Goal: Information Seeking & Learning: Find specific fact

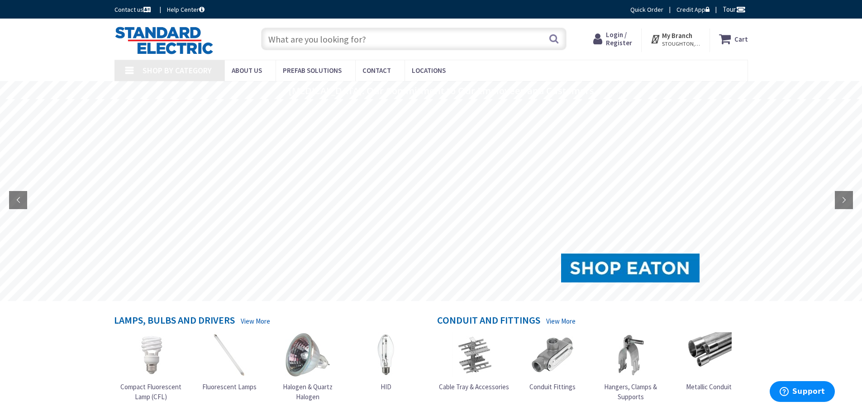
type input "[GEOGRAPHIC_DATA] Reflecting Pool, [STREET_ADDRESS][US_STATE]"
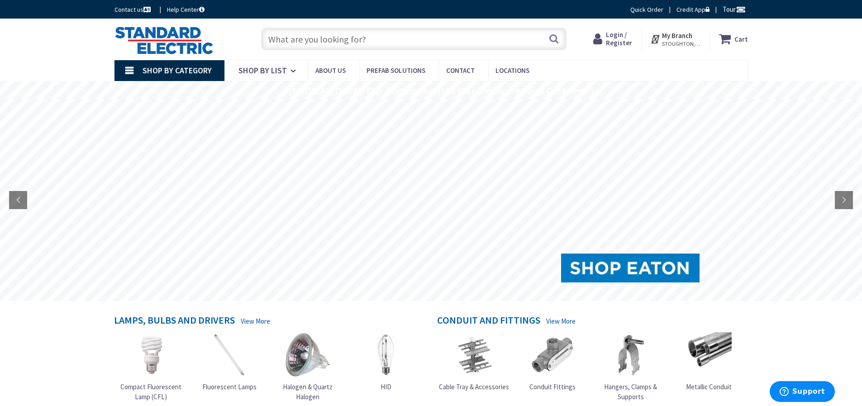
click at [372, 40] on input "text" at bounding box center [413, 39] width 305 height 23
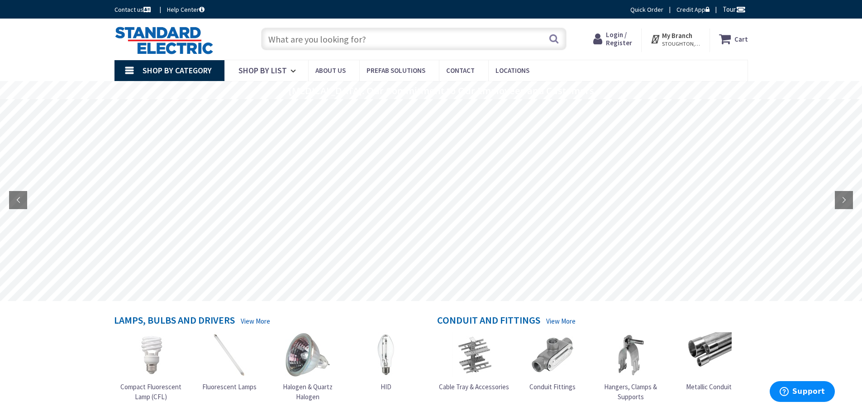
click at [366, 41] on input "text" at bounding box center [413, 39] width 305 height 23
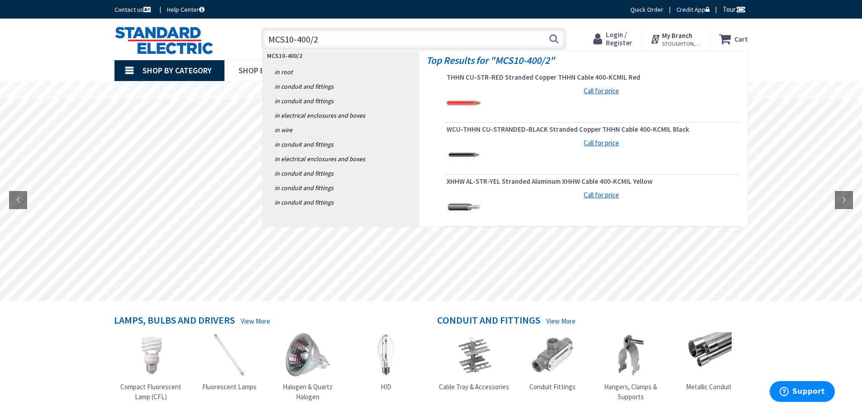
type input "MCS10-400/24"
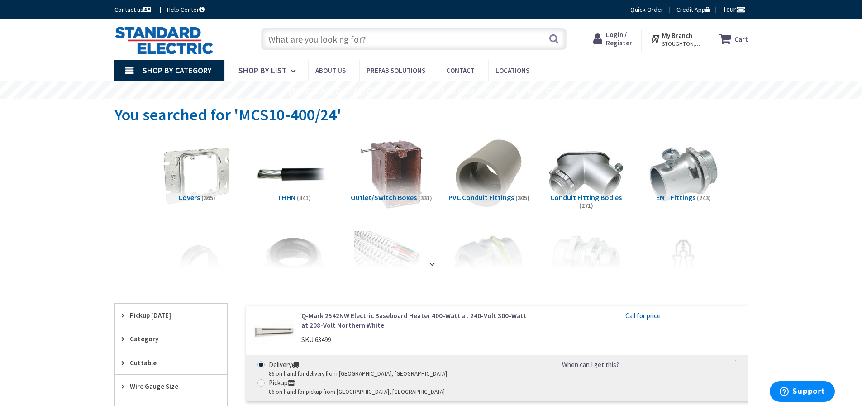
click at [267, 39] on input "text" at bounding box center [413, 39] width 305 height 23
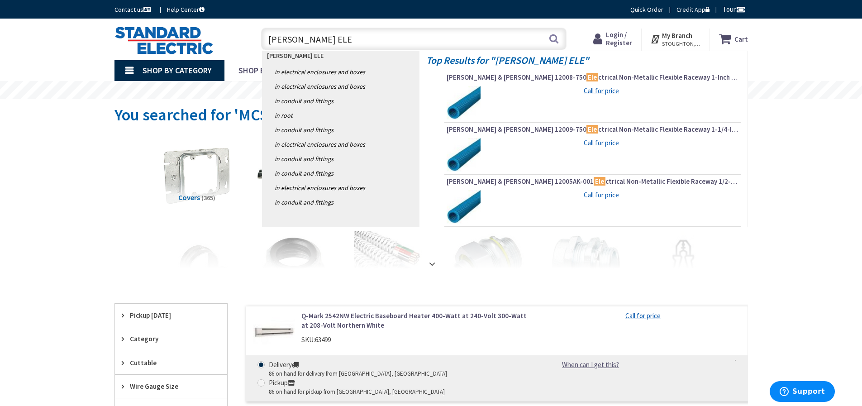
click at [318, 41] on input "[PERSON_NAME] ELE" at bounding box center [413, 39] width 305 height 23
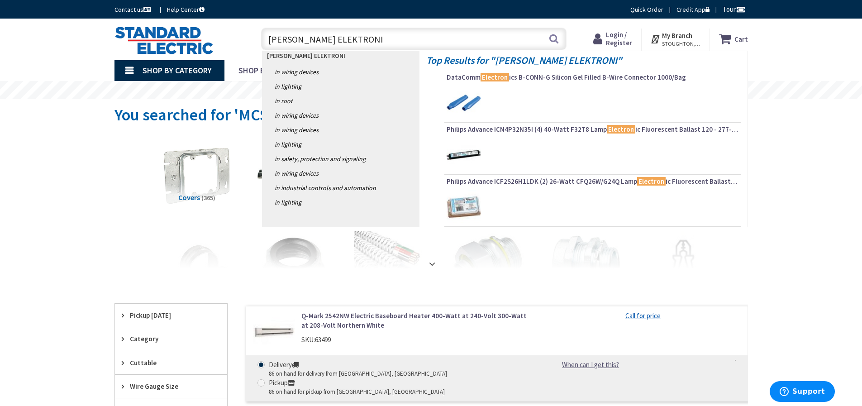
type input "[PERSON_NAME] ELEKTRONIK"
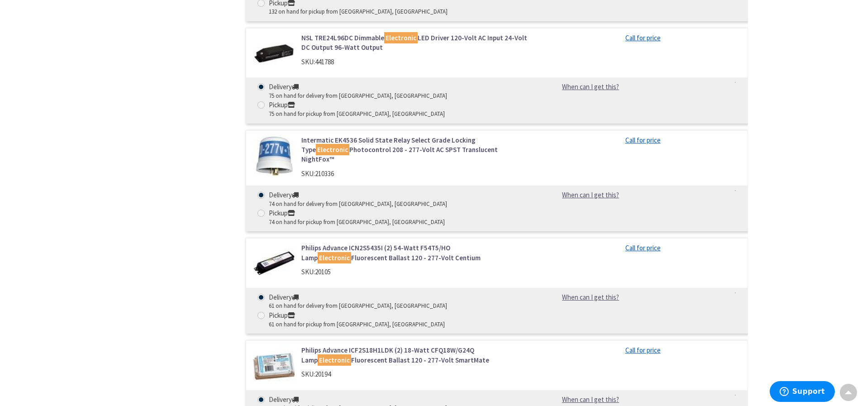
scroll to position [317, 0]
